Goal: Transaction & Acquisition: Purchase product/service

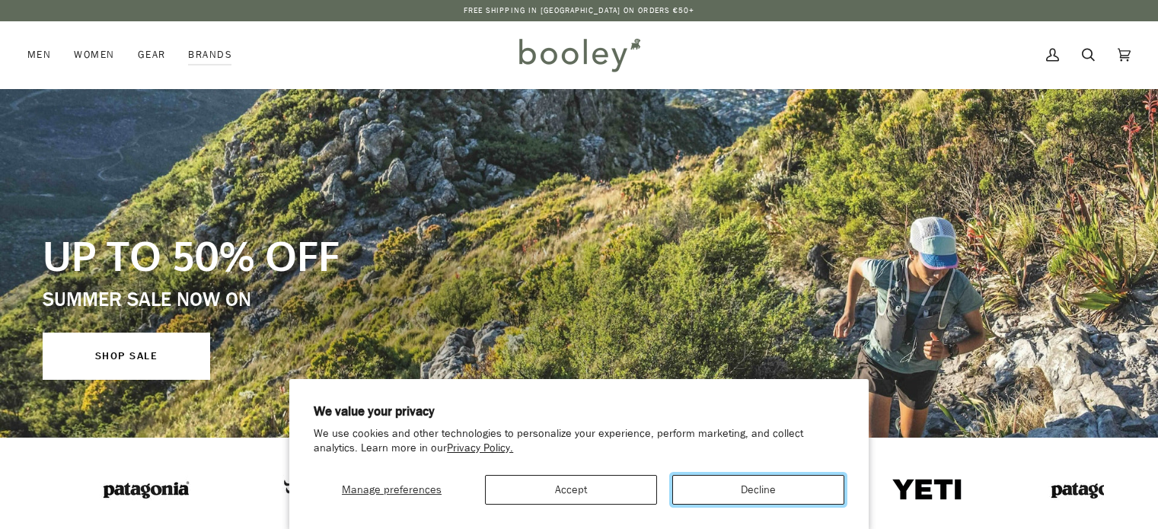
click at [755, 488] on button "Decline" at bounding box center [758, 490] width 172 height 30
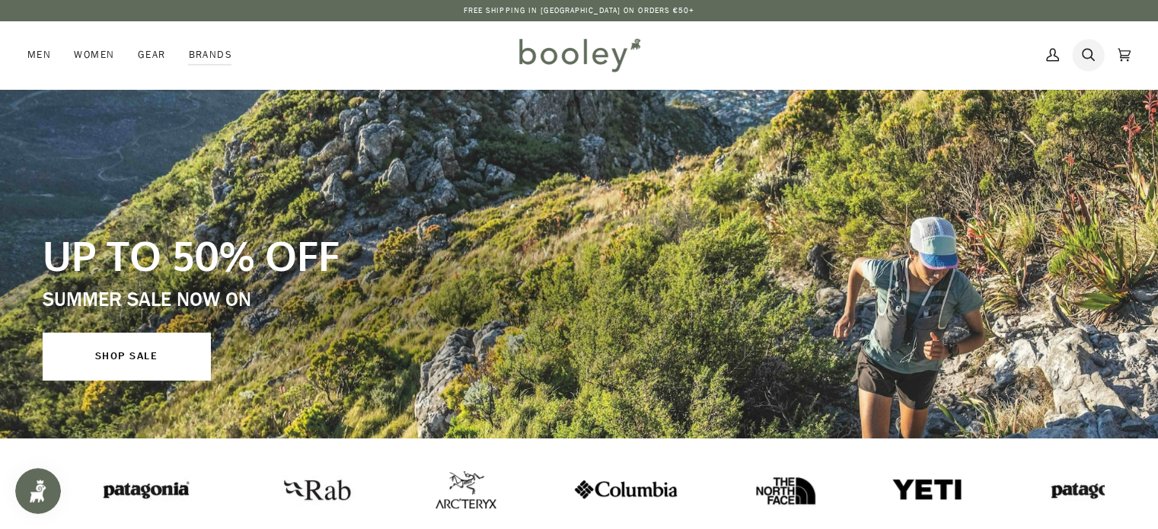
click at [1093, 57] on icon at bounding box center [1088, 54] width 13 height 23
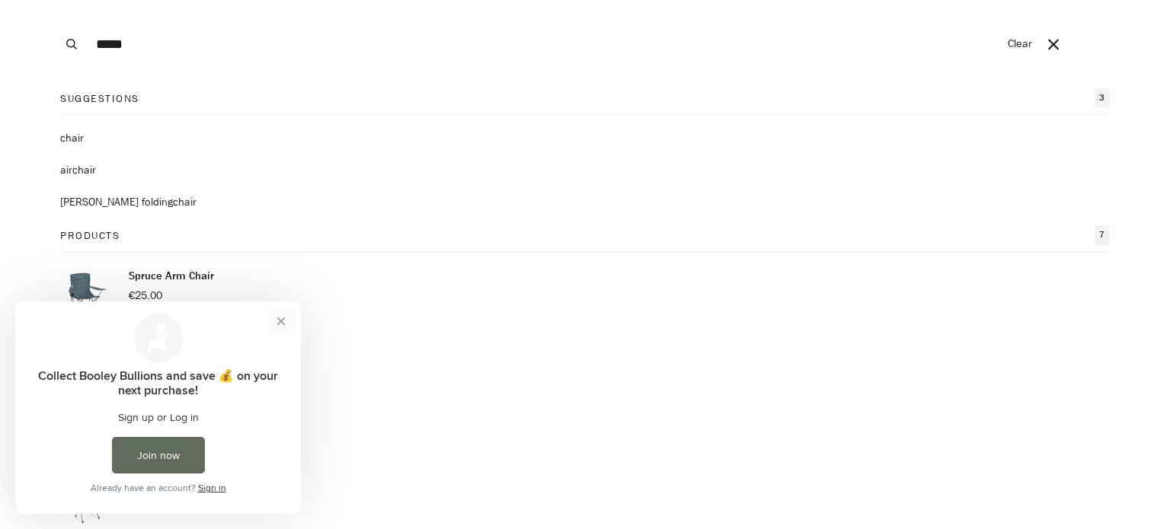
type input "*****"
click at [289, 323] on button "Close prompt" at bounding box center [280, 321] width 27 height 27
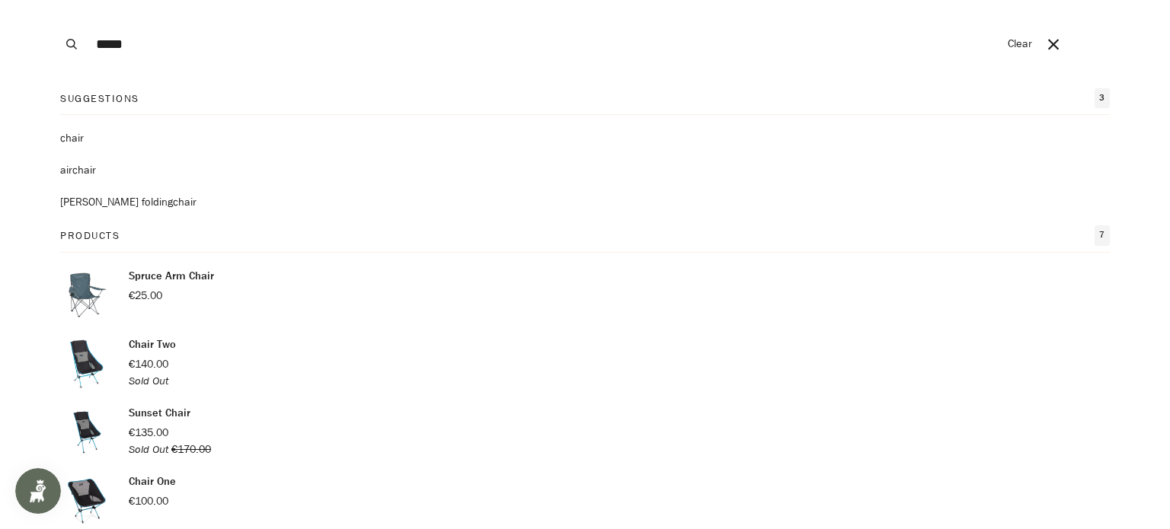
click at [173, 46] on input "*****" at bounding box center [543, 44] width 911 height 88
click at [55, 0] on button "Search" at bounding box center [72, 44] width 34 height 88
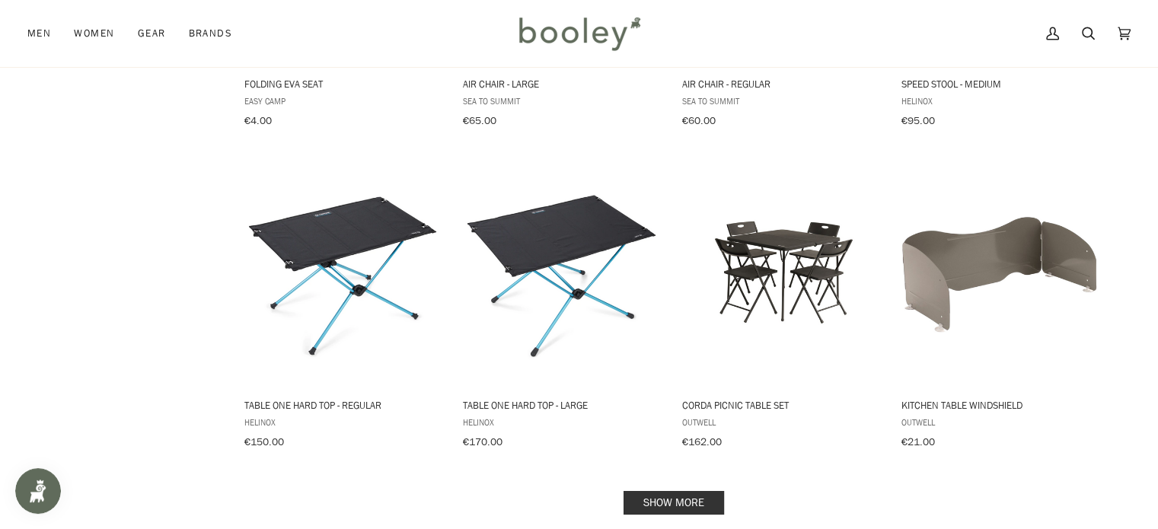
scroll to position [1523, 0]
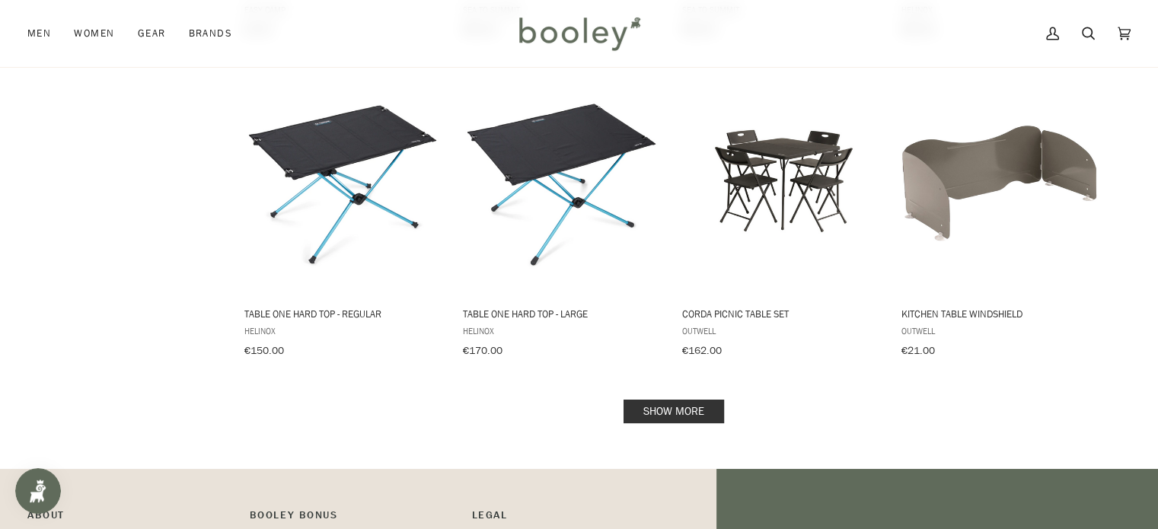
click at [657, 403] on link "Show more" at bounding box center [674, 412] width 101 height 24
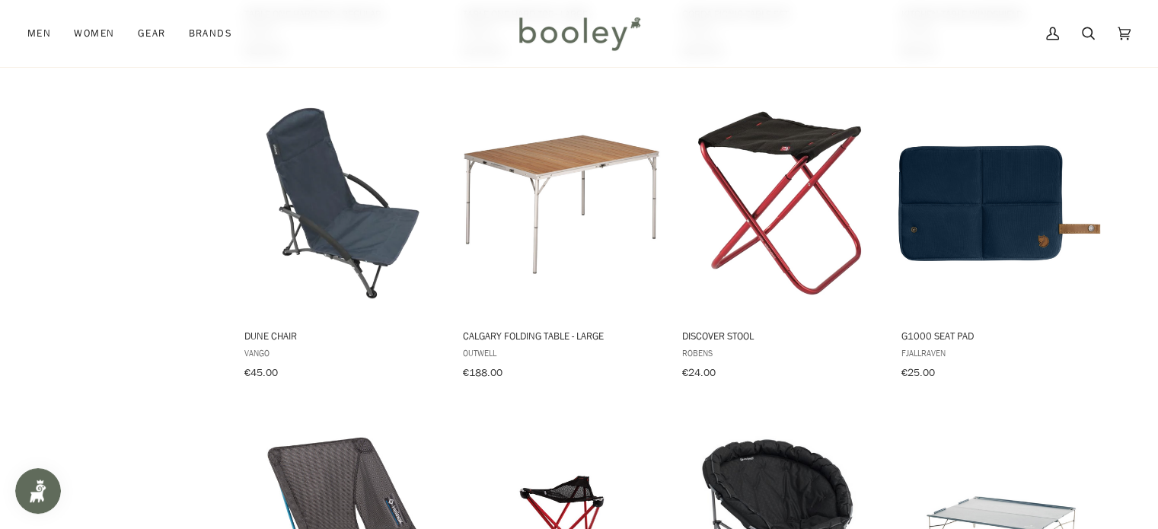
scroll to position [1828, 0]
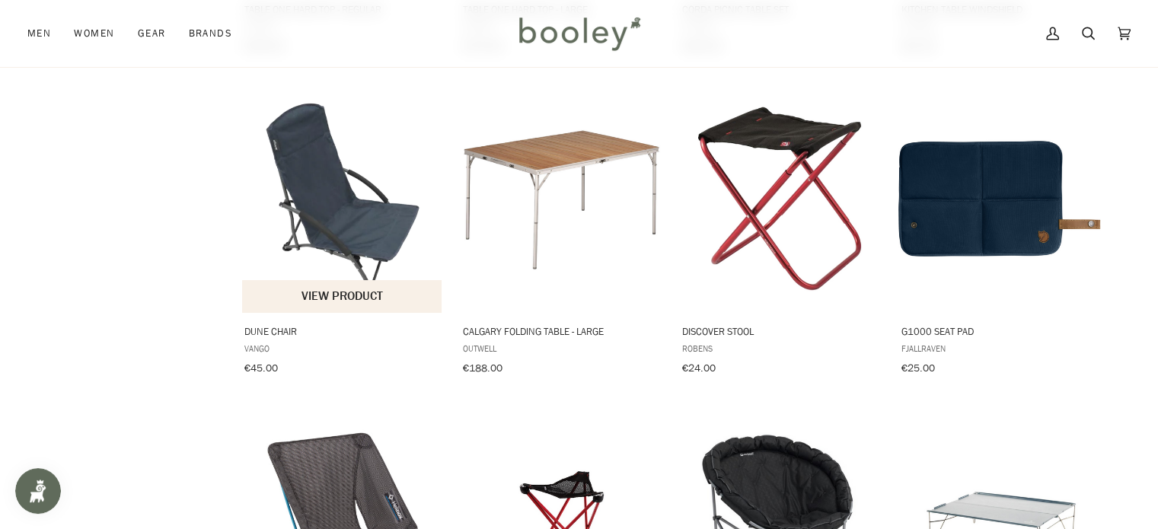
click at [366, 215] on img "Dune Chair" at bounding box center [343, 199] width 202 height 202
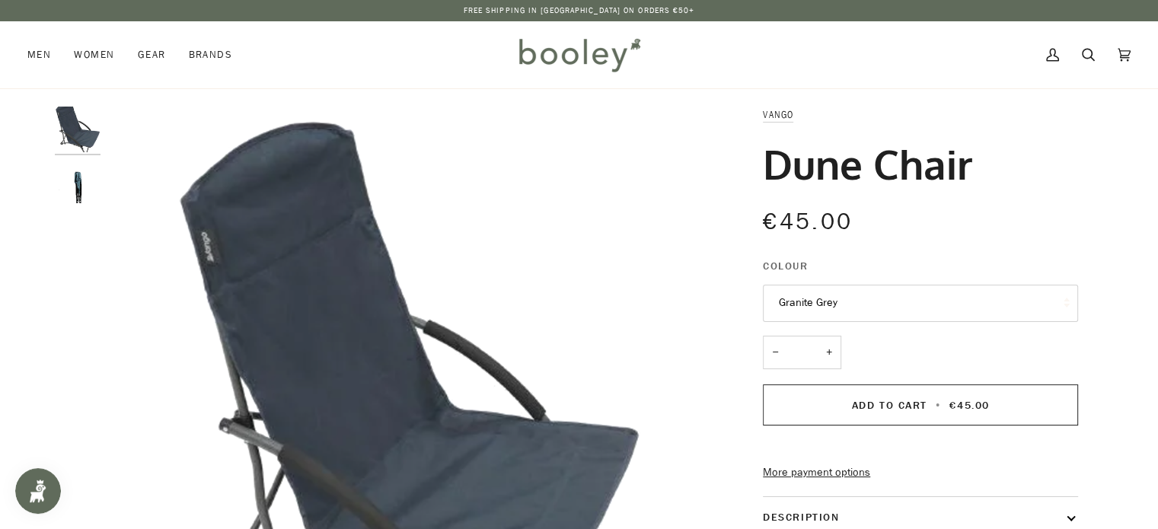
click at [75, 187] on img "Vango Dune Chair - Booley Galway" at bounding box center [78, 188] width 46 height 46
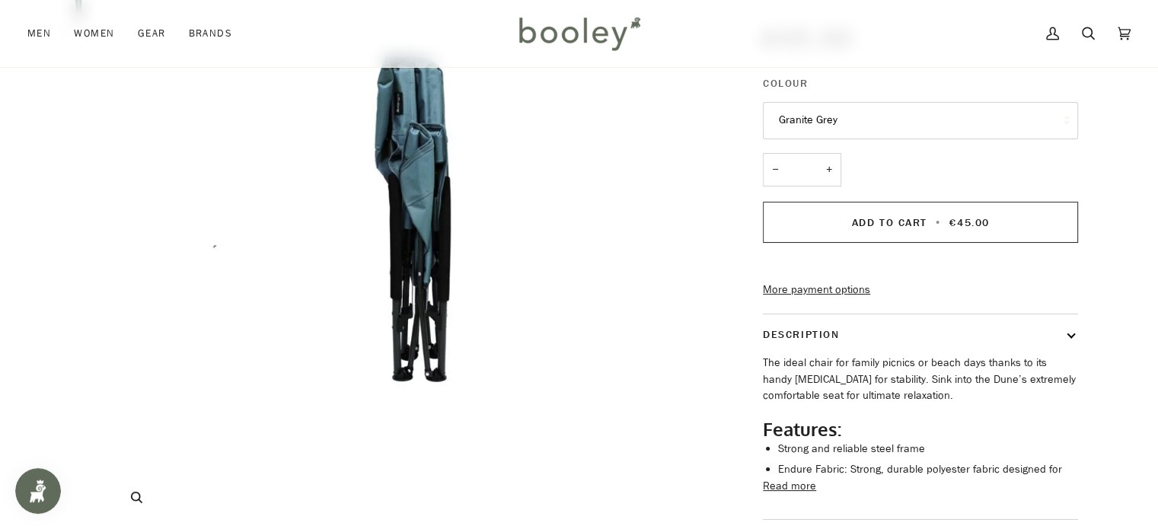
scroll to position [228, 0]
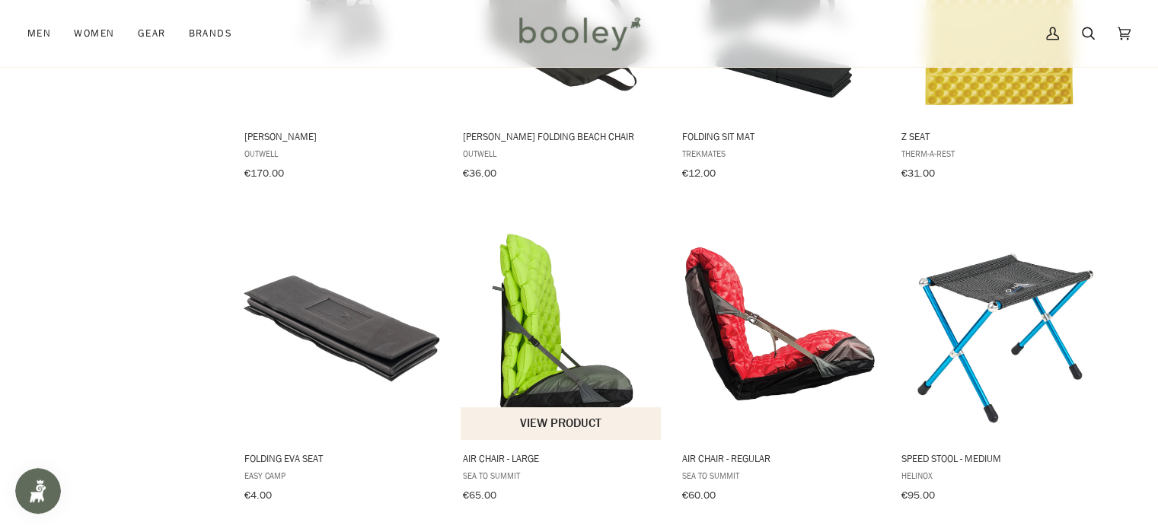
scroll to position [850, 0]
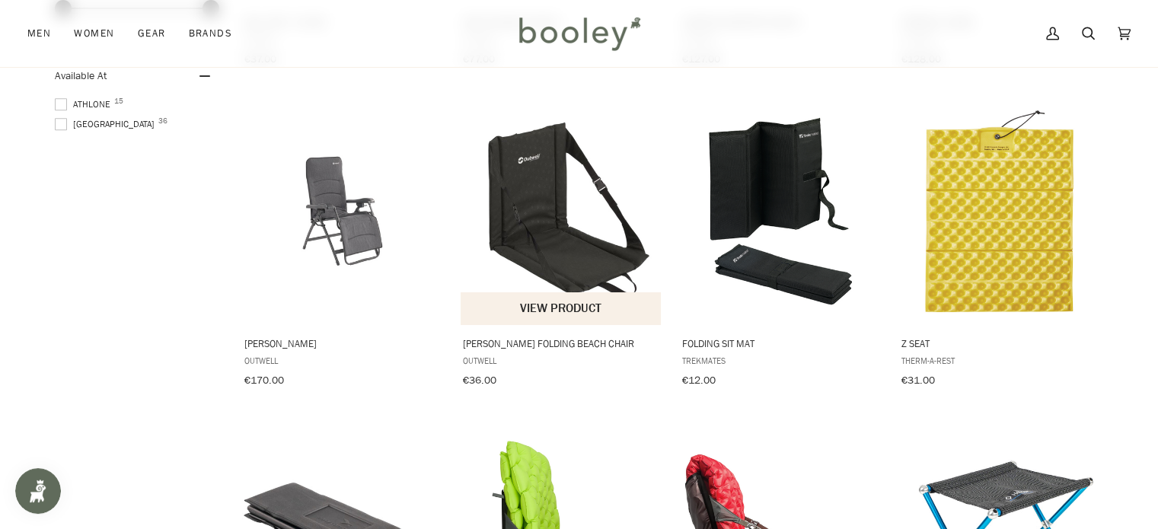
click at [571, 246] on img "Cardiel Folding Beach Chair" at bounding box center [562, 211] width 202 height 202
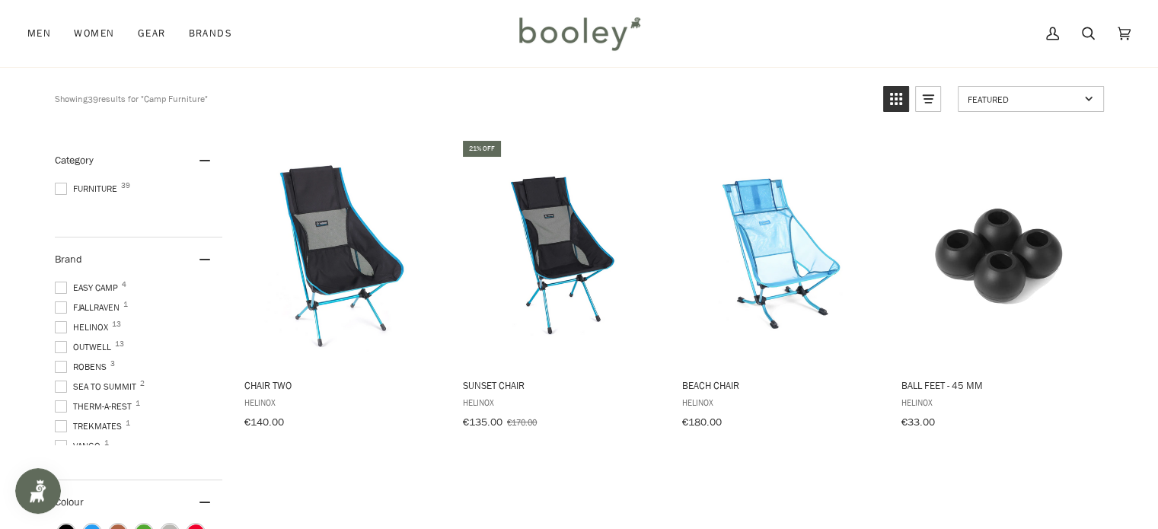
scroll to position [0, 0]
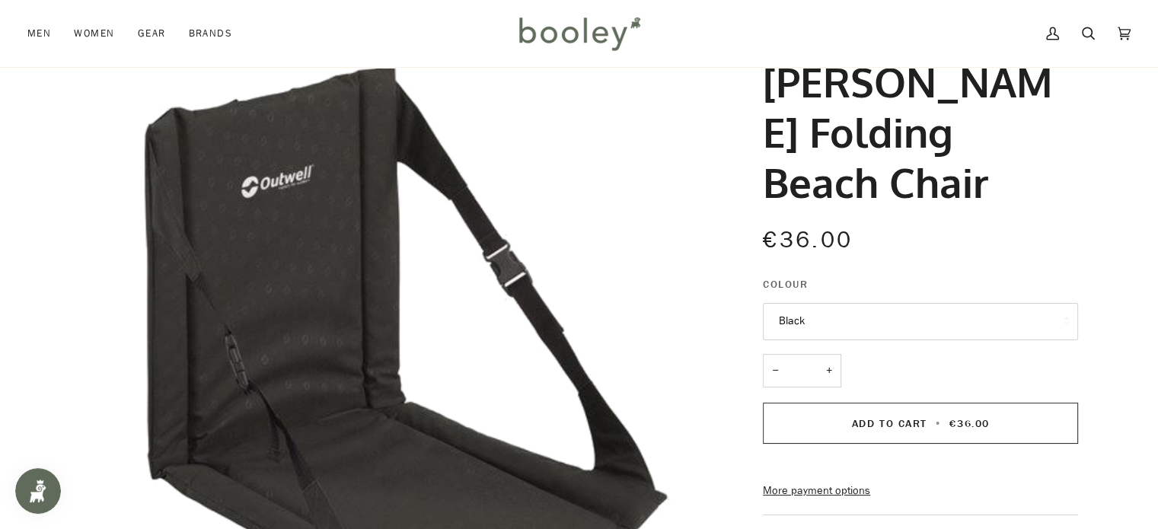
scroll to position [76, 0]
